Goal: Information Seeking & Learning: Learn about a topic

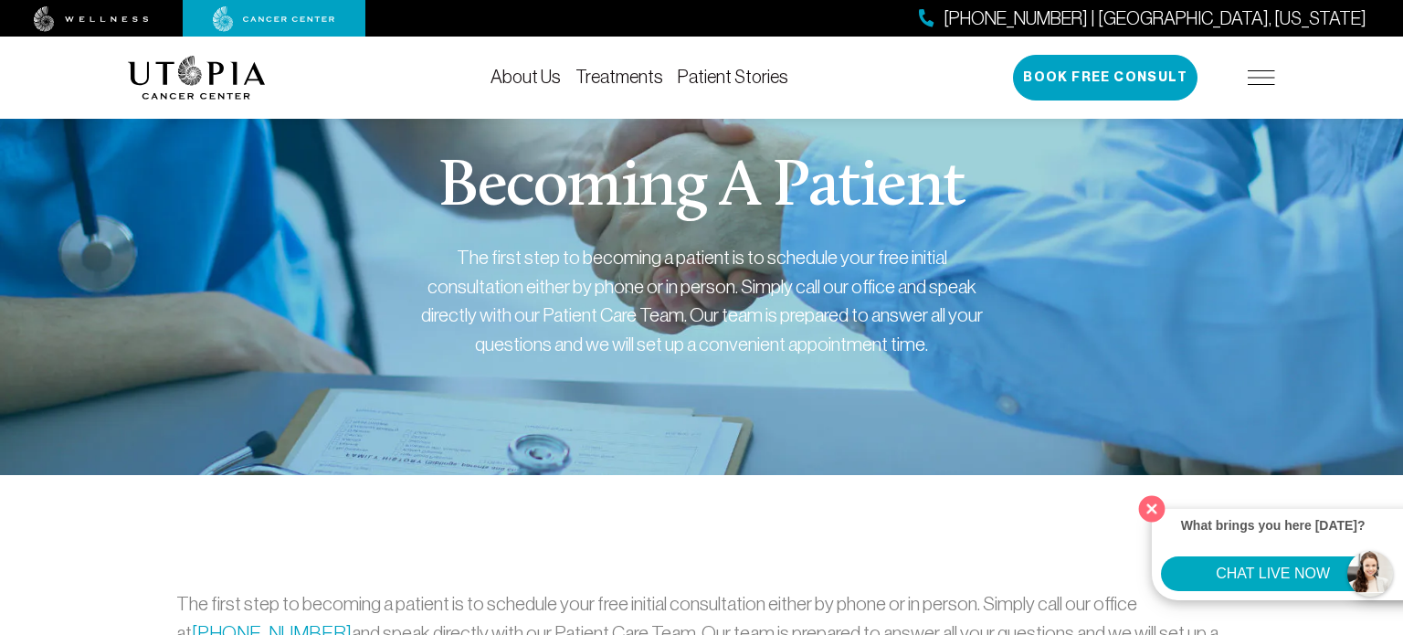
click at [1152, 504] on button "Close" at bounding box center [1151, 508] width 37 height 37
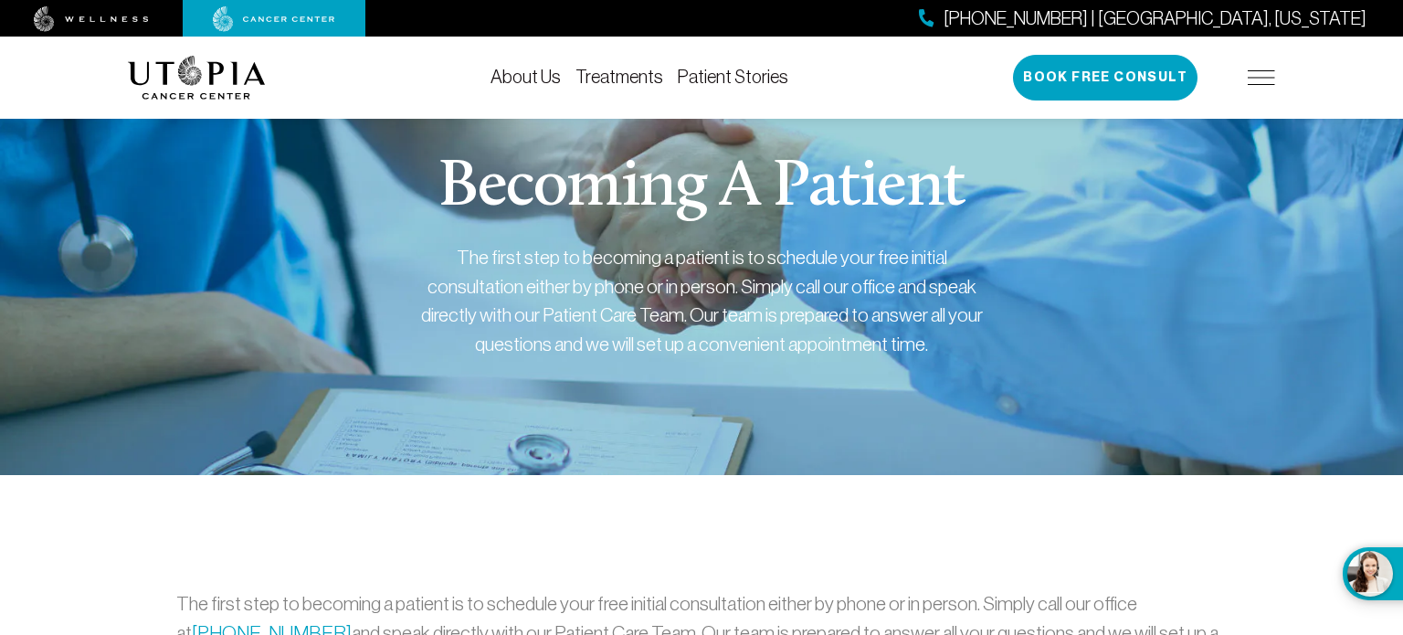
click at [521, 77] on link "About Us" at bounding box center [525, 77] width 70 height 20
